Goal: Obtain resource: Download file/media

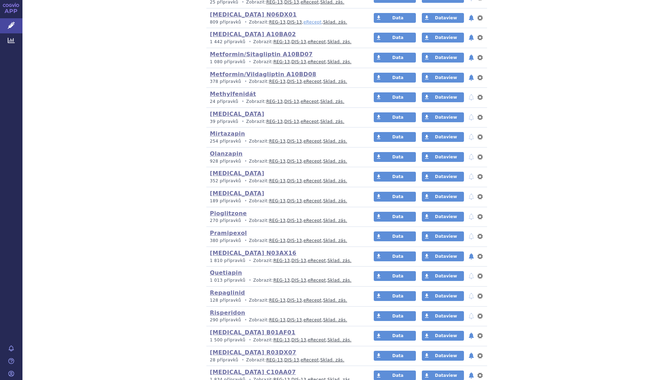
scroll to position [1059, 0]
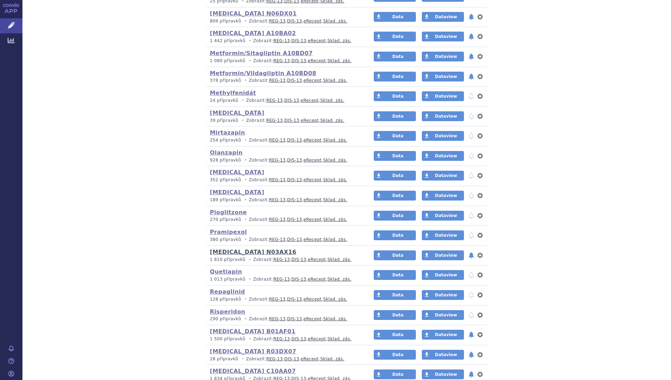
click at [226, 250] on link "[MEDICAL_DATA] N03AX16" at bounding box center [253, 252] width 87 height 7
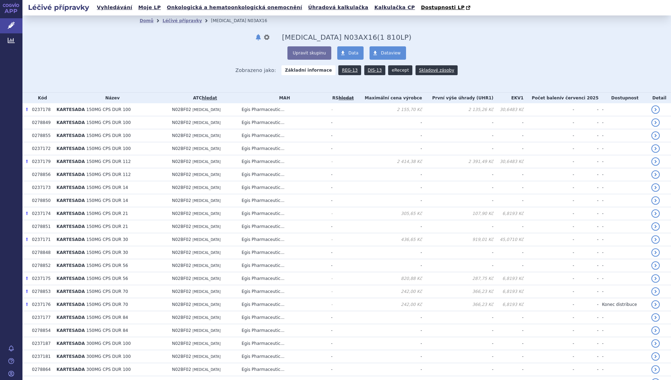
click at [398, 69] on link "eRecept" at bounding box center [400, 70] width 24 height 10
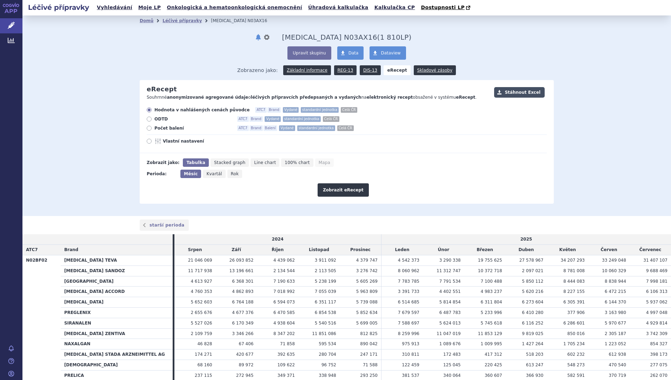
click at [521, 93] on button "Stáhnout Excel" at bounding box center [519, 92] width 51 height 11
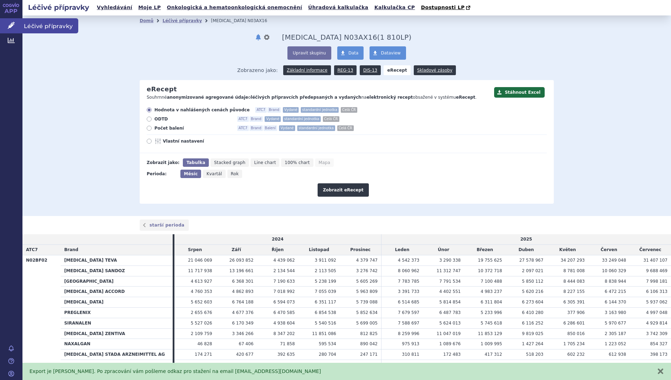
click at [28, 25] on span "Léčivé přípravky" at bounding box center [50, 25] width 56 height 15
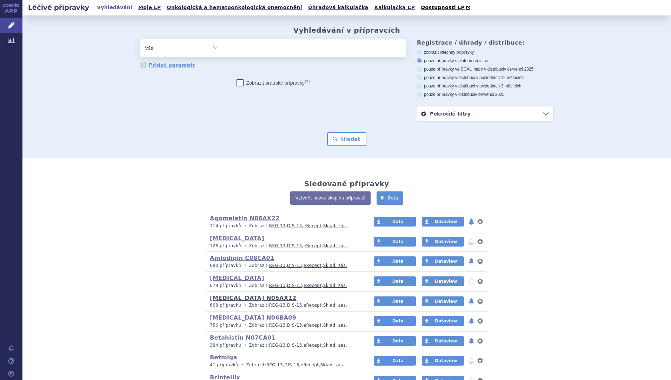
click at [213, 298] on link "[MEDICAL_DATA] N05AX12" at bounding box center [253, 298] width 87 height 7
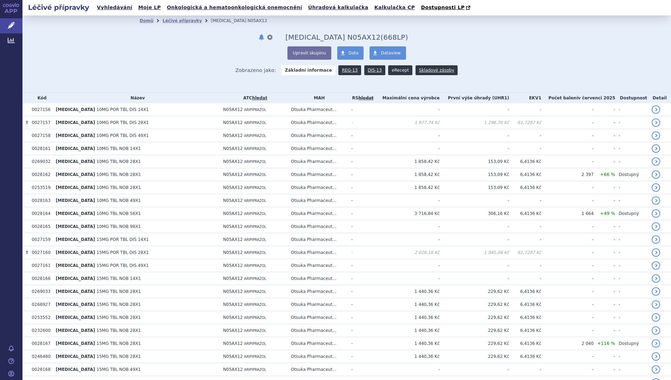
click at [395, 69] on link "eRecept" at bounding box center [400, 70] width 24 height 10
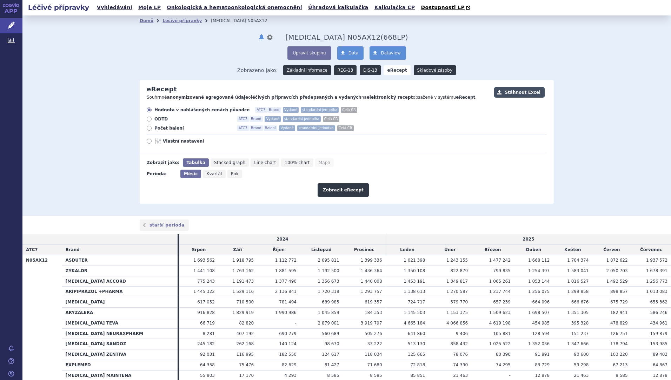
click at [528, 95] on button "Stáhnout Excel" at bounding box center [519, 92] width 51 height 11
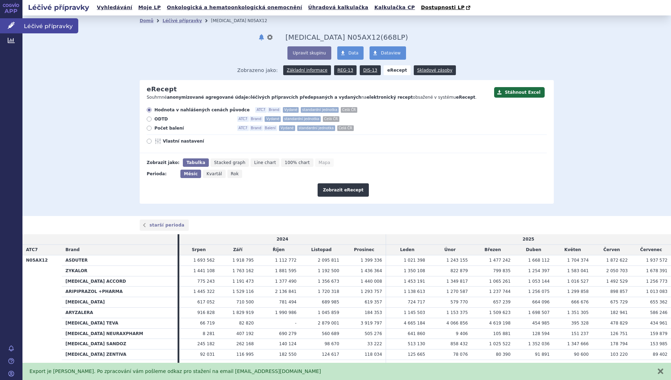
click at [45, 27] on span "Léčivé přípravky" at bounding box center [50, 25] width 56 height 15
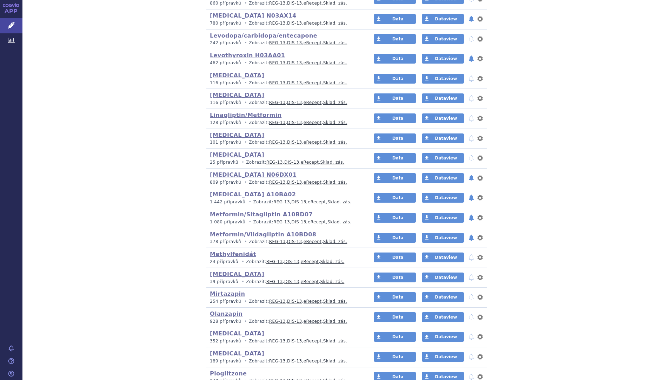
scroll to position [898, 0]
click at [232, 173] on link "Memantine N06DX01" at bounding box center [253, 174] width 87 height 7
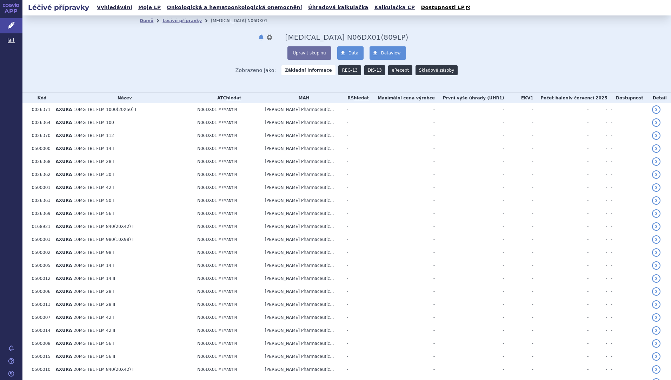
click at [394, 71] on link "eRecept" at bounding box center [400, 70] width 24 height 10
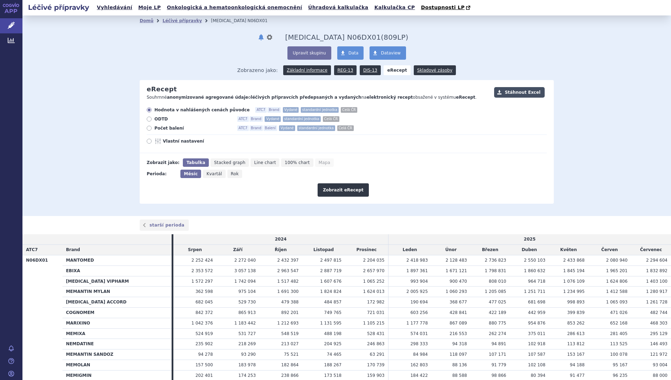
click at [513, 95] on button "Stáhnout Excel" at bounding box center [519, 92] width 51 height 11
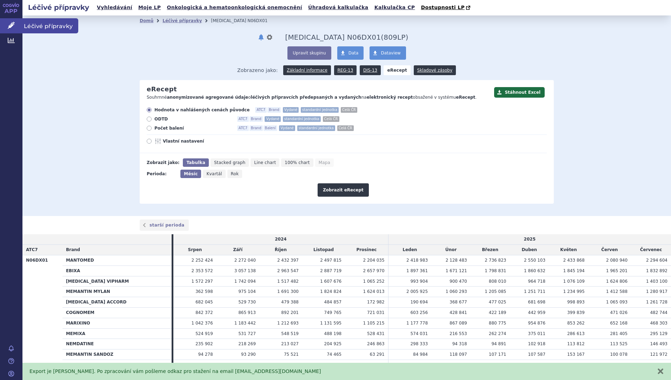
click at [12, 27] on icon at bounding box center [11, 25] width 7 height 7
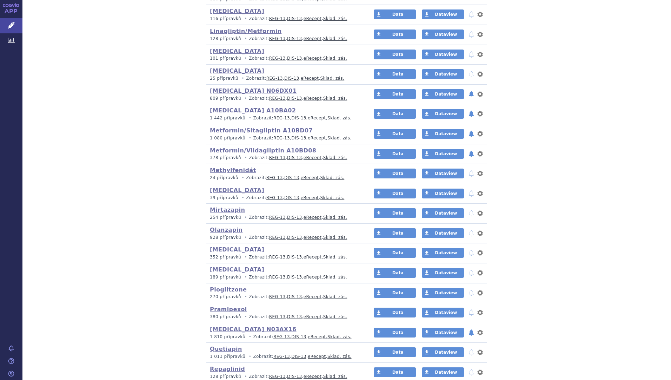
scroll to position [981, 0]
click at [220, 51] on link "[MEDICAL_DATA]" at bounding box center [237, 51] width 54 height 7
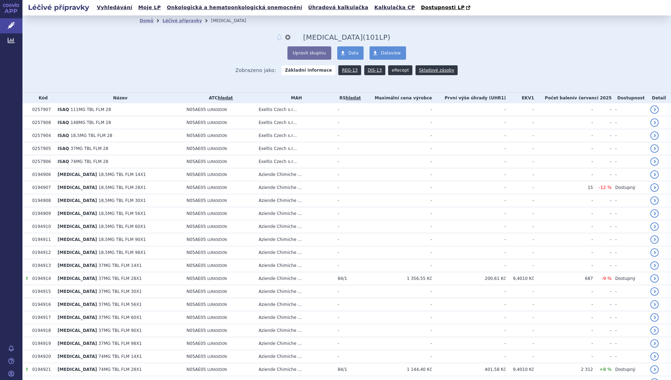
click at [393, 72] on link "eRecept" at bounding box center [400, 70] width 24 height 10
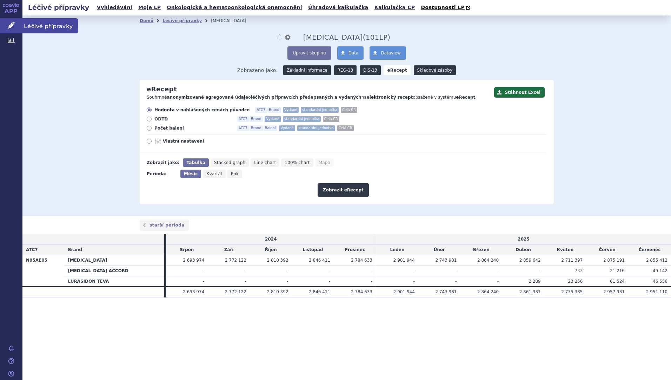
click at [29, 24] on span "Léčivé přípravky" at bounding box center [50, 25] width 56 height 15
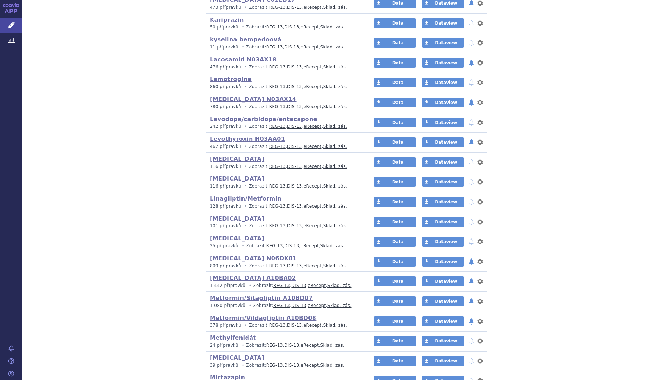
scroll to position [814, 0]
click at [217, 101] on link "[MEDICAL_DATA] N03AX14" at bounding box center [253, 99] width 87 height 7
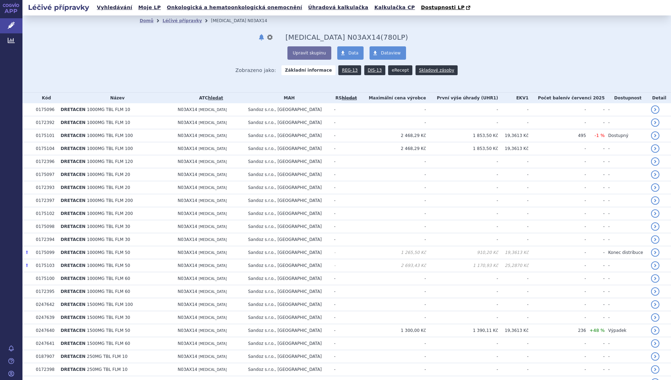
click at [388, 68] on link "eRecept" at bounding box center [400, 70] width 24 height 10
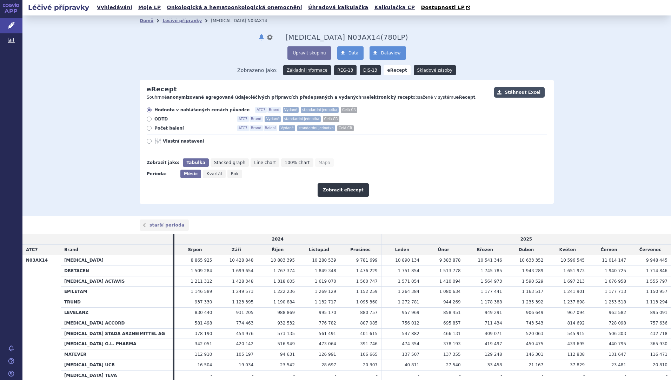
click at [503, 93] on button "Stáhnout Excel" at bounding box center [519, 92] width 51 height 11
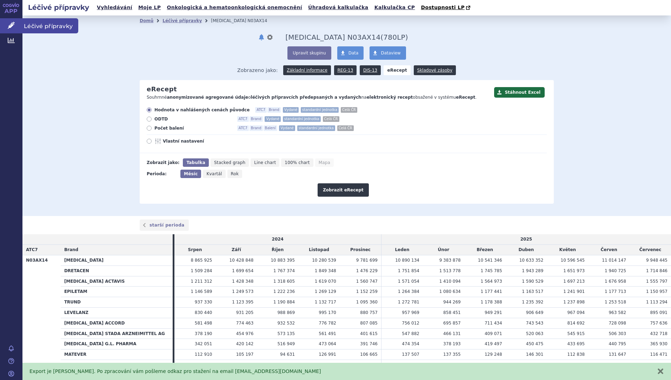
click at [15, 26] on link "Léčivé přípravky" at bounding box center [11, 25] width 22 height 15
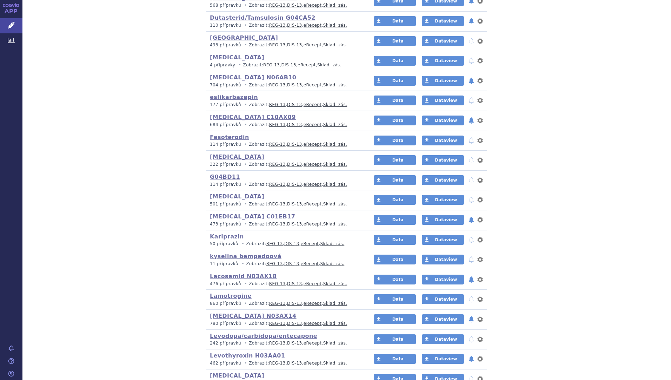
scroll to position [640, 0]
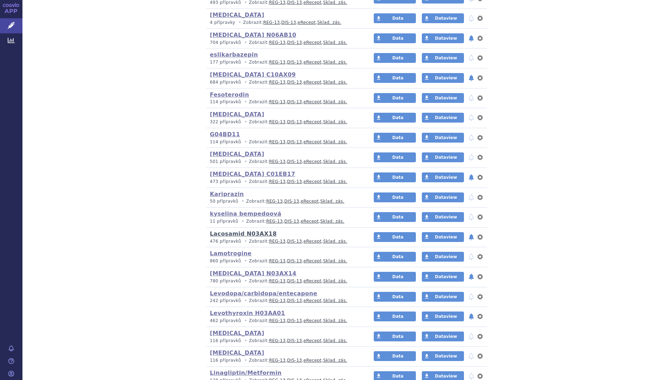
click at [218, 232] on link "Lacosamid N03AX18" at bounding box center [243, 233] width 67 height 7
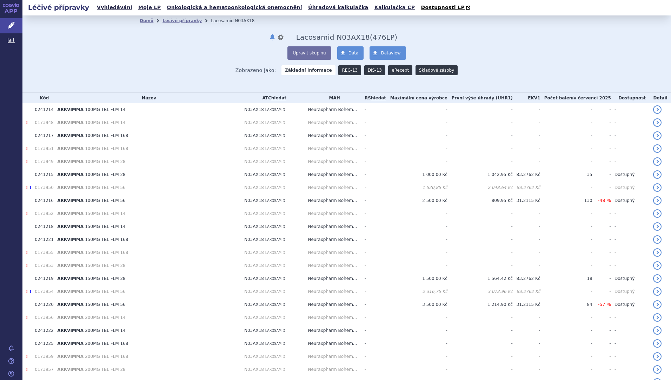
click at [389, 67] on link "eRecept" at bounding box center [400, 70] width 24 height 10
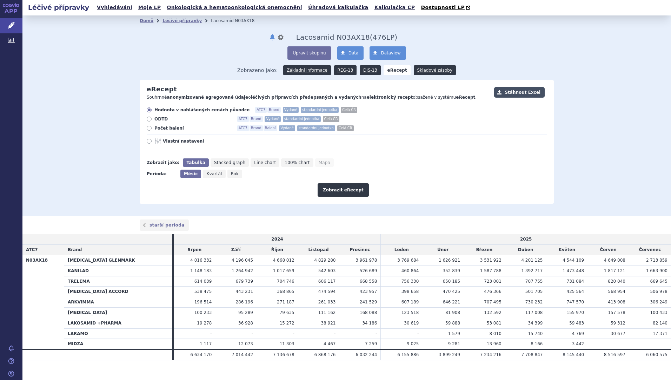
click at [509, 93] on button "Stáhnout Excel" at bounding box center [519, 92] width 51 height 11
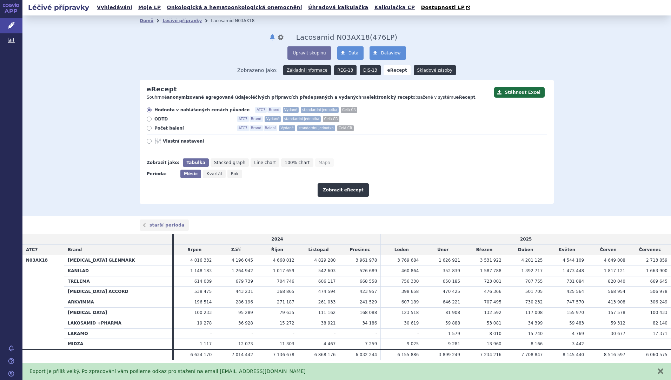
scroll to position [9, 0]
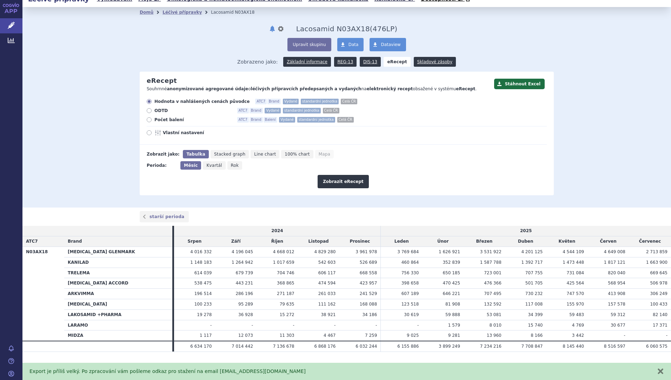
drag, startPoint x: 549, startPoint y: 72, endPoint x: 545, endPoint y: 72, distance: 3.9
drag, startPoint x: 545, startPoint y: 72, endPoint x: 545, endPoint y: 48, distance: 24.2
click at [545, 48] on div "Upravit skupinu Data Dataview" at bounding box center [347, 44] width 414 height 13
